Goal: Complete application form

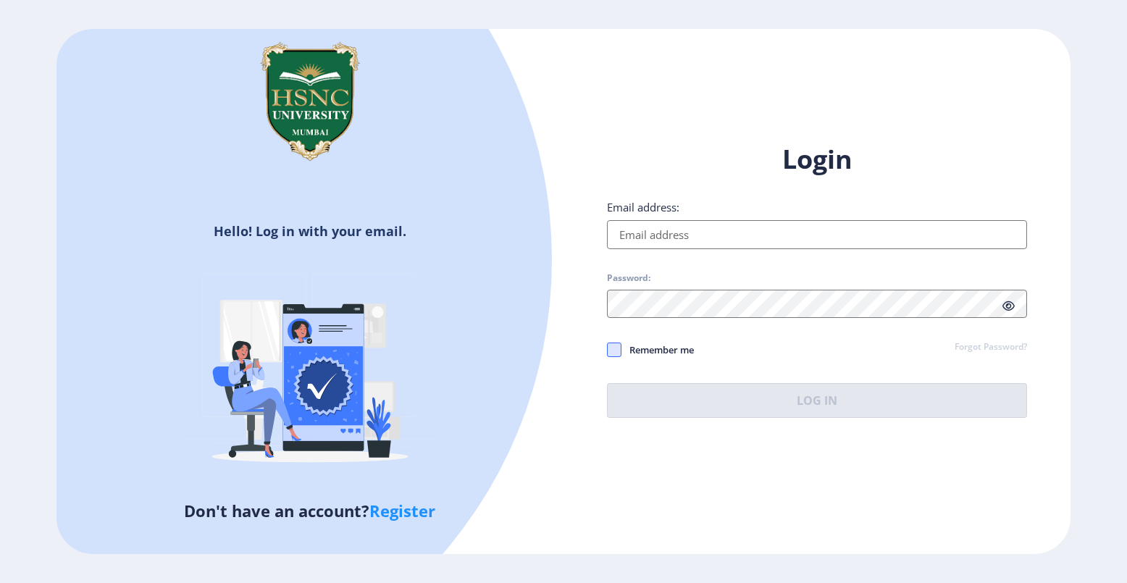
type input "[EMAIL_ADDRESS][DOMAIN_NAME]"
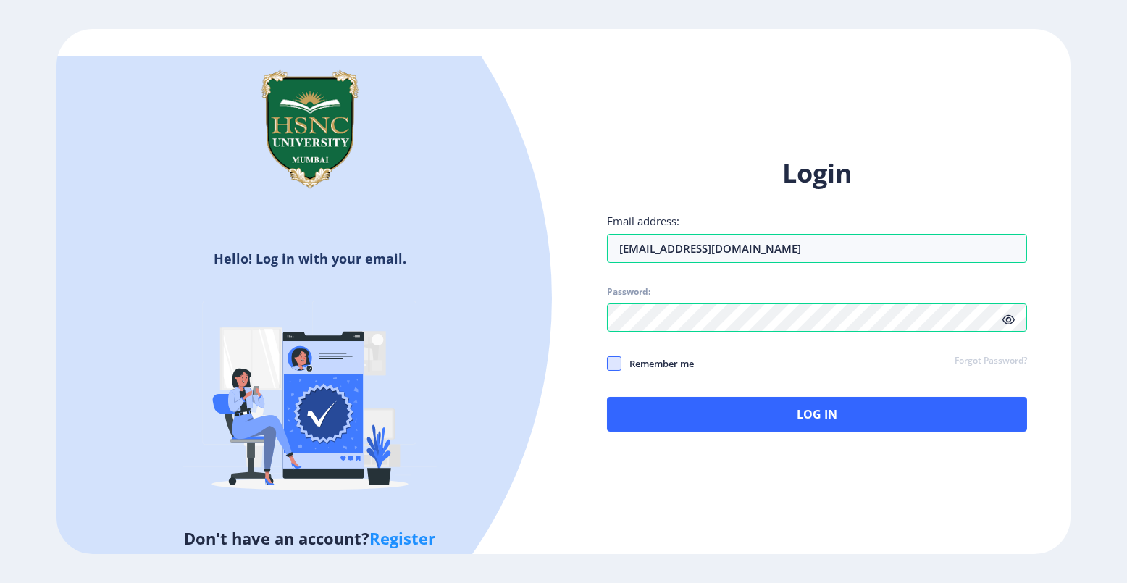
click at [616, 353] on div "Login Email address: [EMAIL_ADDRESS][DOMAIN_NAME] Password: Remember me Forgot …" at bounding box center [817, 294] width 420 height 276
click at [617, 367] on span at bounding box center [614, 363] width 14 height 14
click at [608, 364] on input "Remember me" at bounding box center [607, 363] width 1 height 1
checkbox input "true"
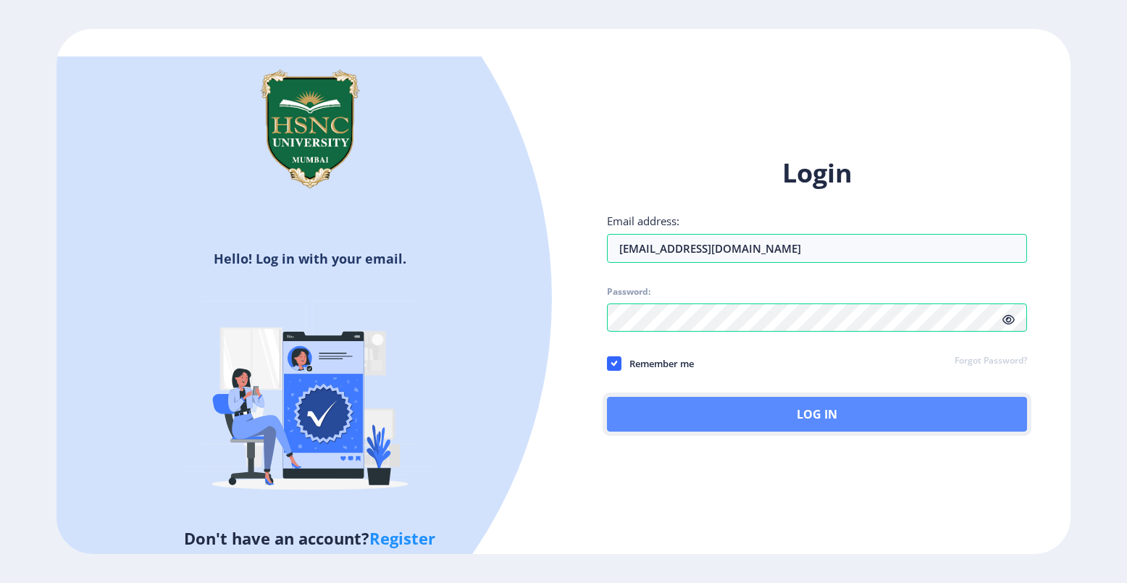
click at [798, 420] on button "Log In" at bounding box center [817, 414] width 420 height 35
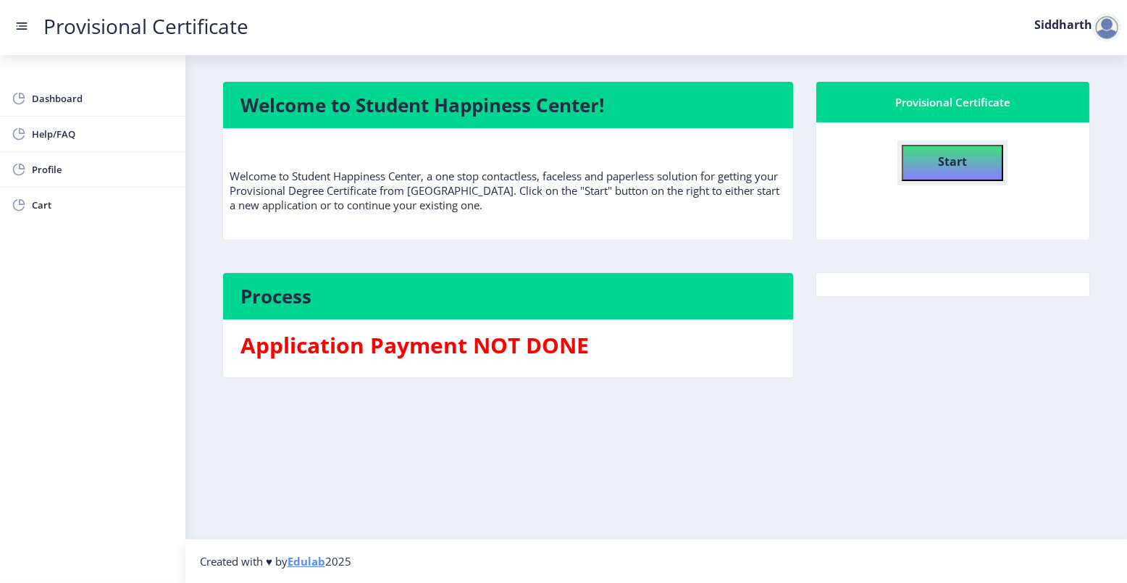
click at [932, 163] on button "Start" at bounding box center [952, 163] width 101 height 36
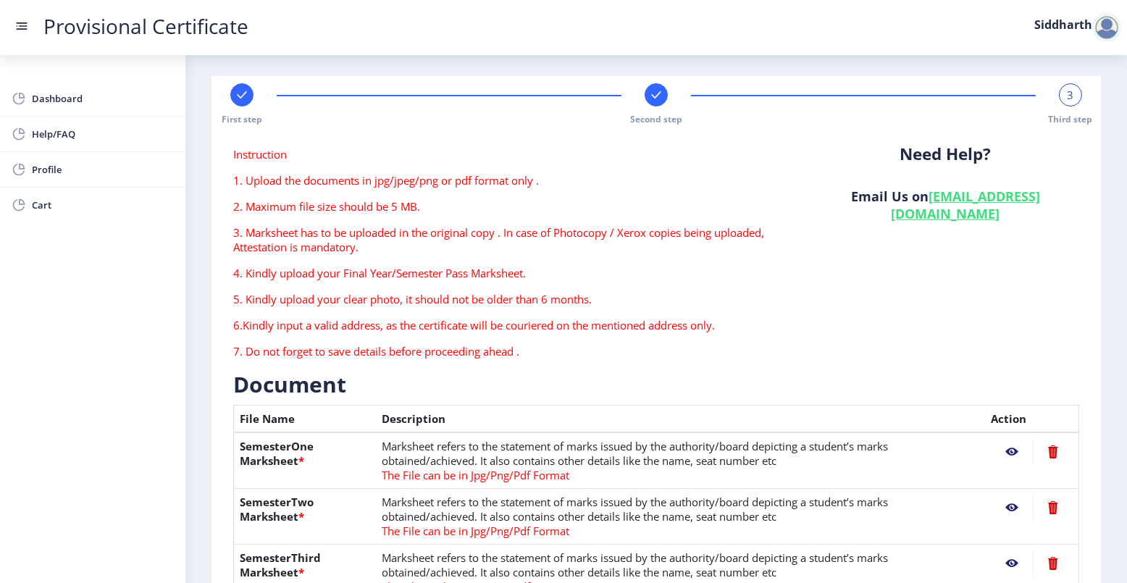
scroll to position [150, 0]
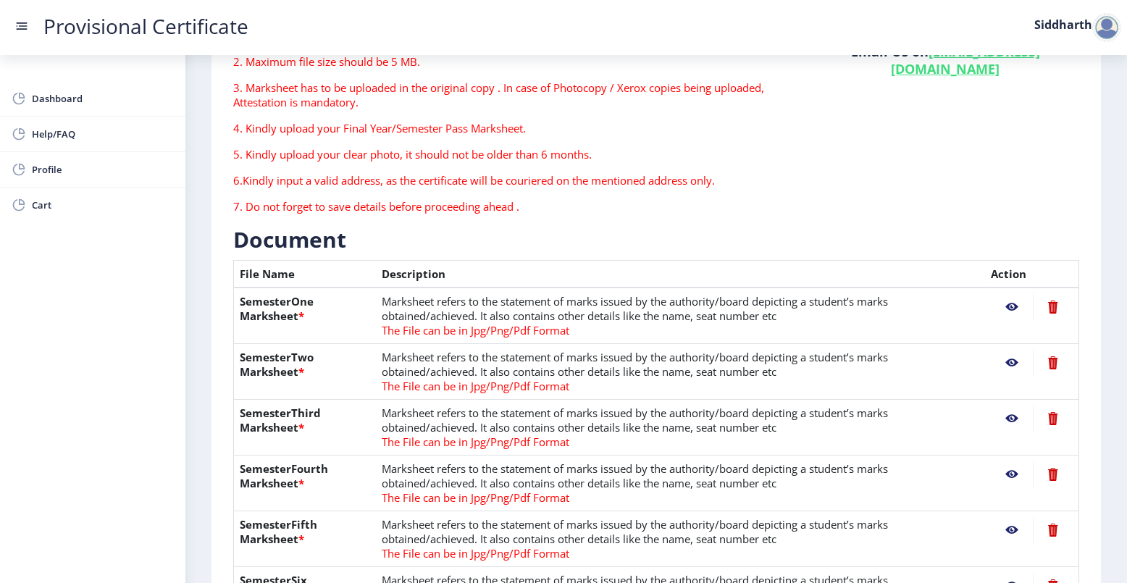
click at [1007, 306] on nb-action at bounding box center [1012, 307] width 42 height 26
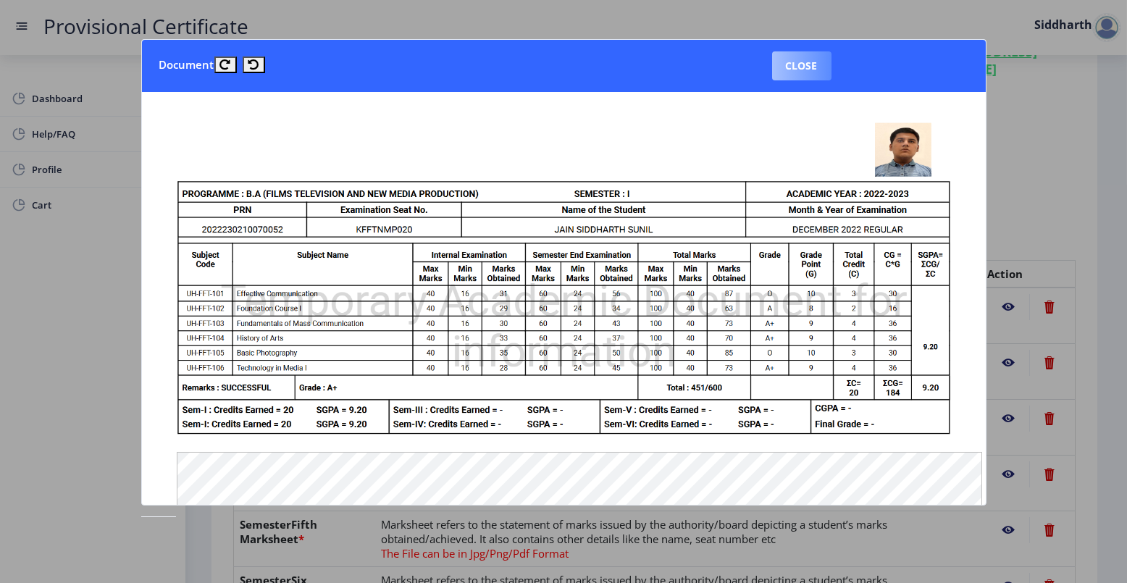
click at [806, 64] on button "Close" at bounding box center [801, 65] width 59 height 29
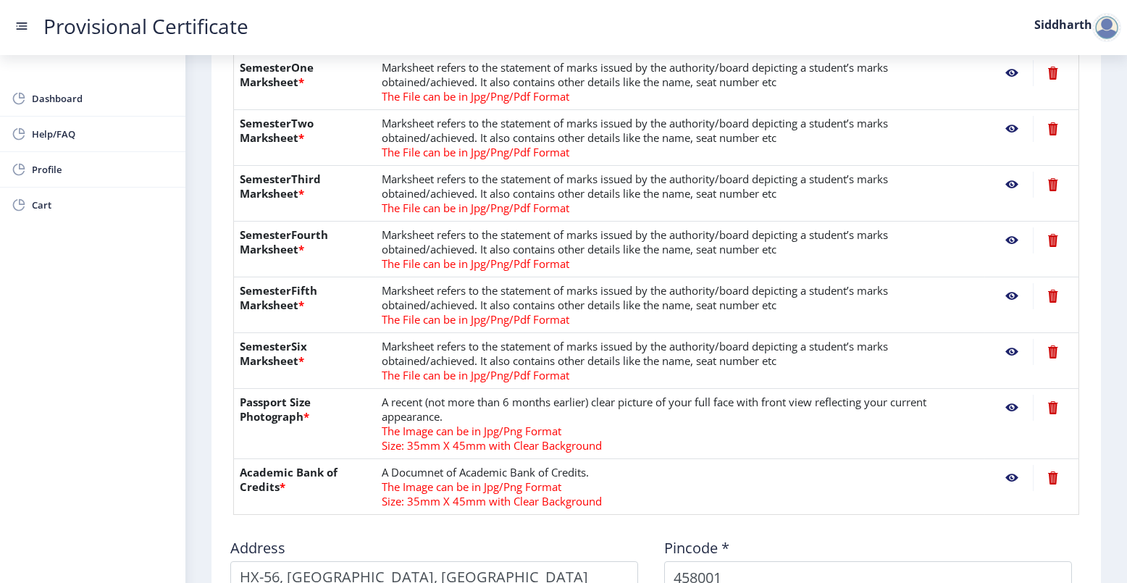
scroll to position [441, 0]
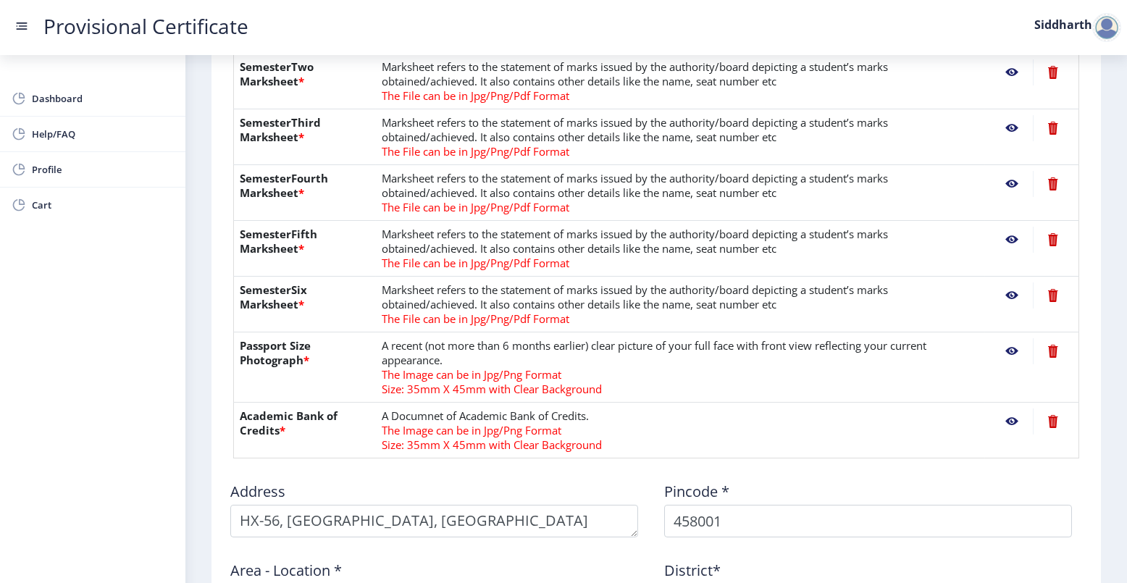
click at [1014, 351] on nb-action at bounding box center [1012, 351] width 42 height 26
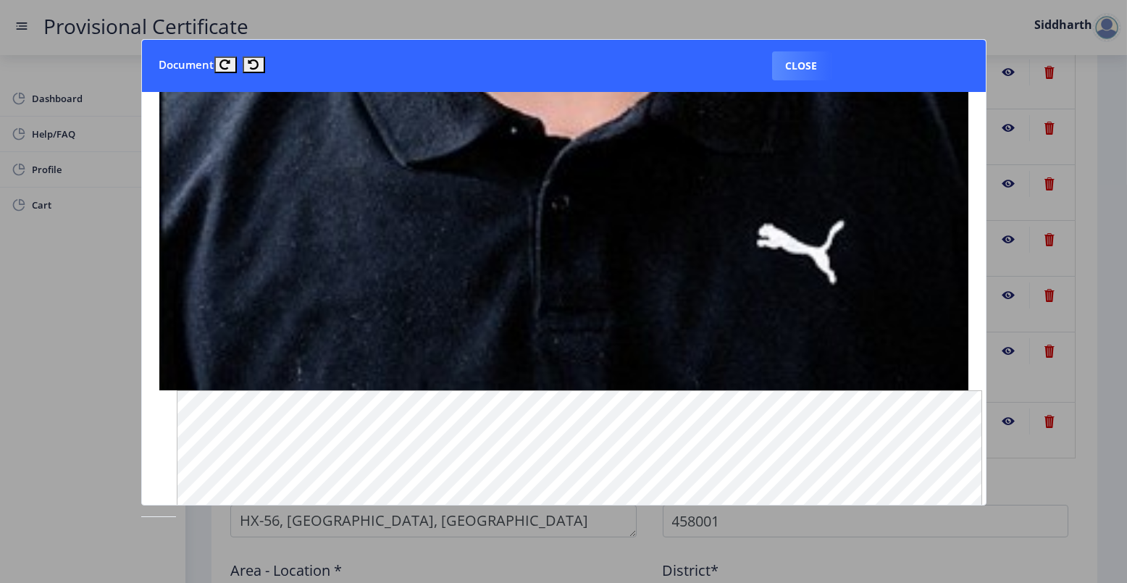
scroll to position [869, 0]
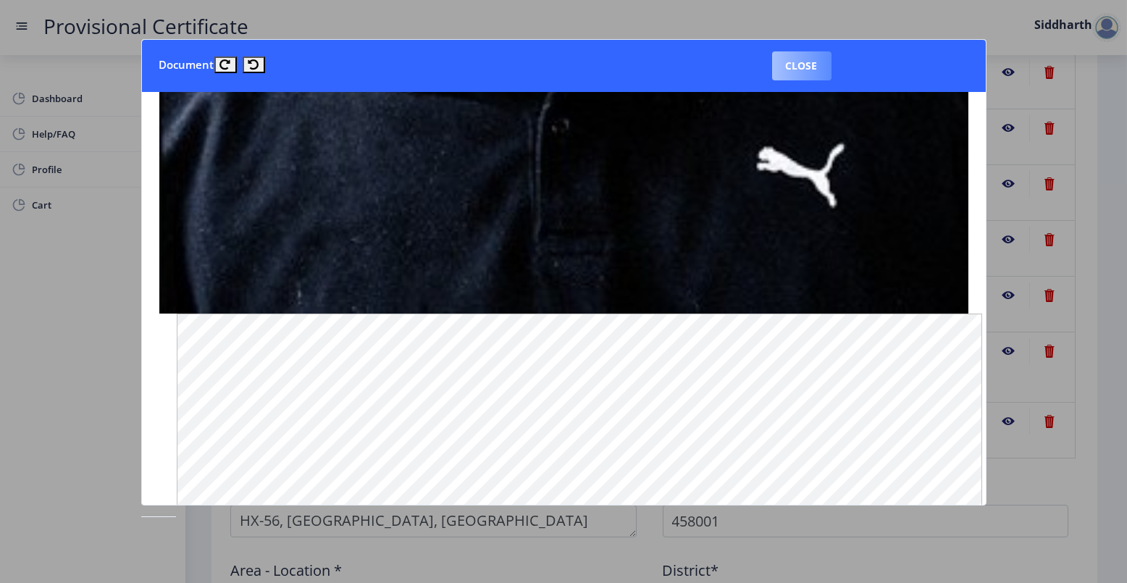
click at [802, 75] on button "Close" at bounding box center [801, 65] width 59 height 29
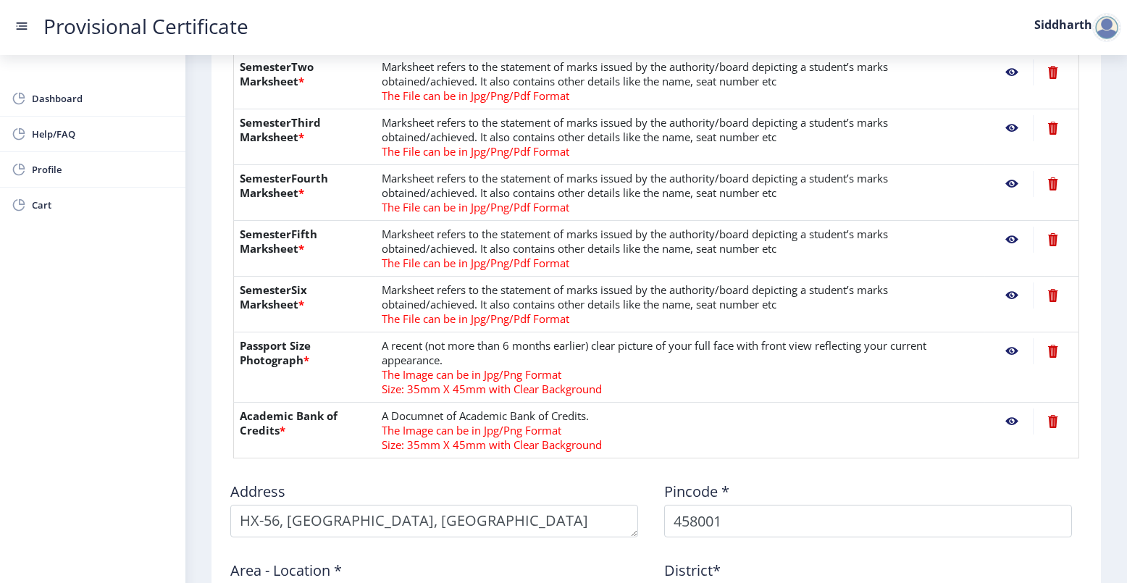
click at [1007, 420] on nb-action at bounding box center [1012, 422] width 42 height 26
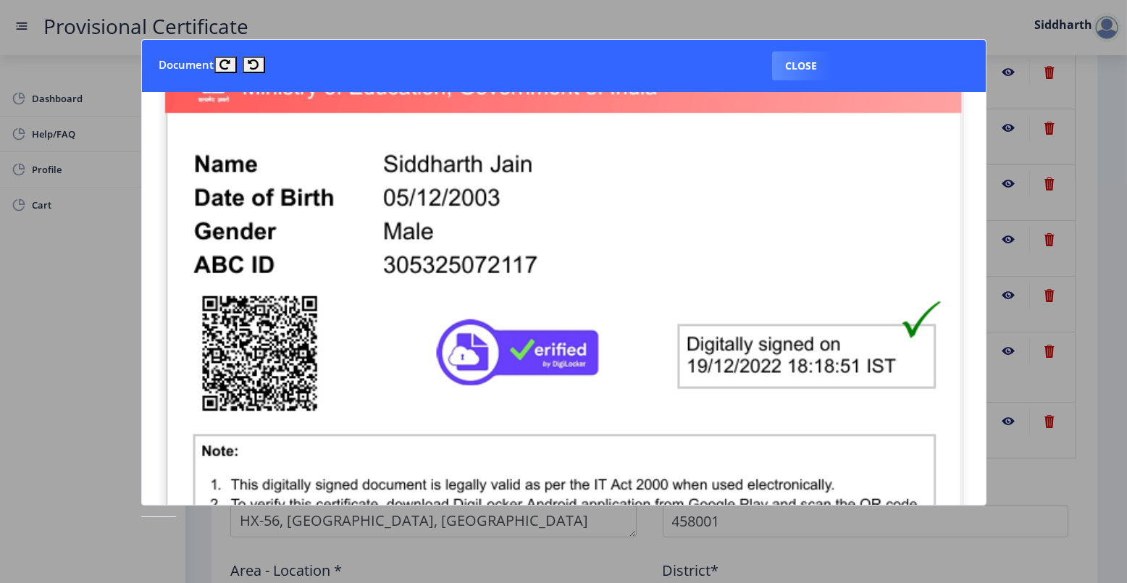
scroll to position [0, 0]
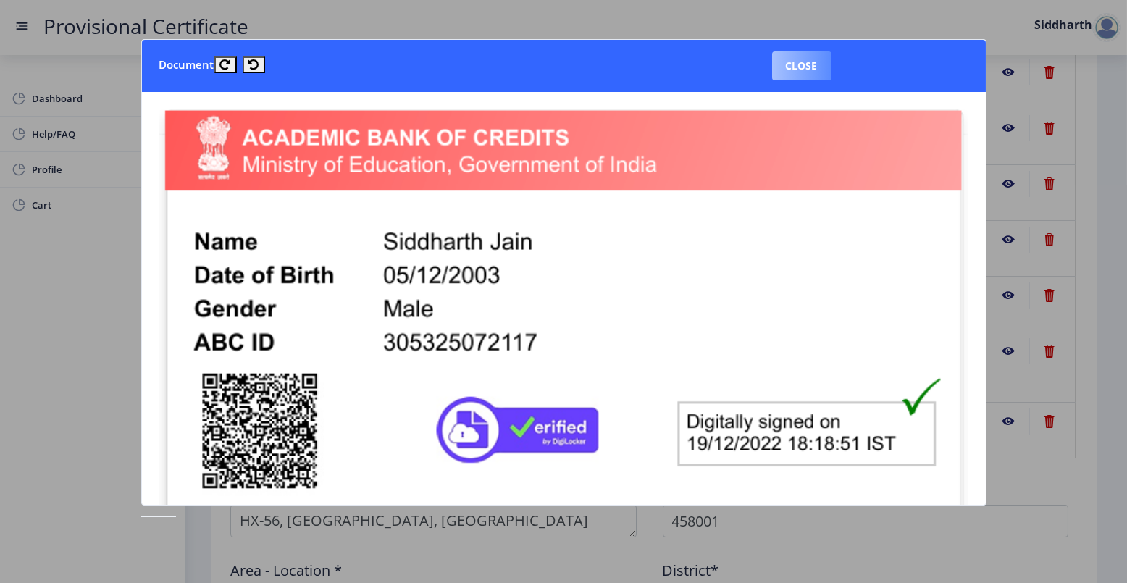
click at [801, 54] on button "Close" at bounding box center [801, 65] width 59 height 29
